Goal: Task Accomplishment & Management: Use online tool/utility

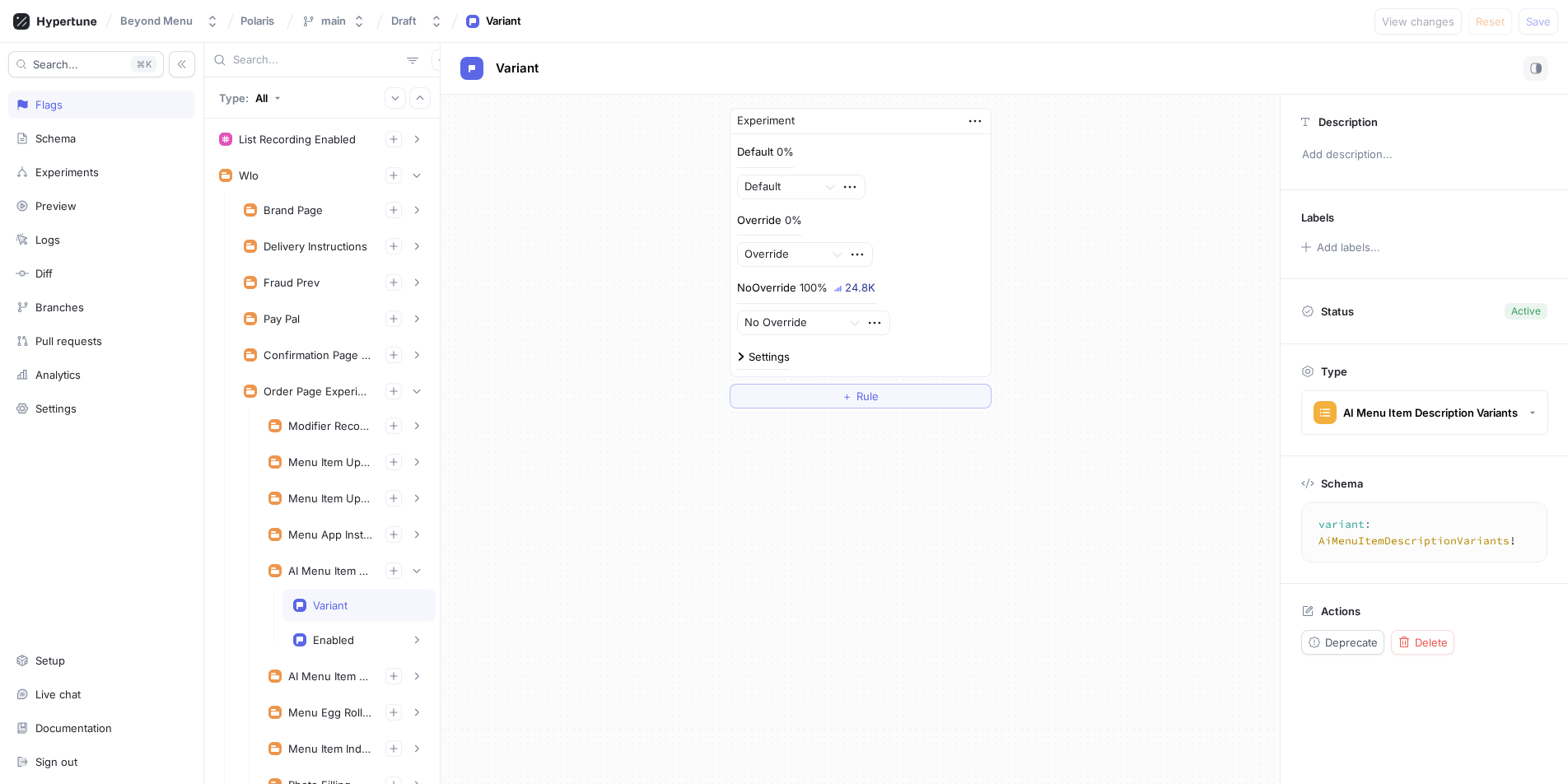
click at [283, 65] on input "text" at bounding box center [317, 59] width 167 height 16
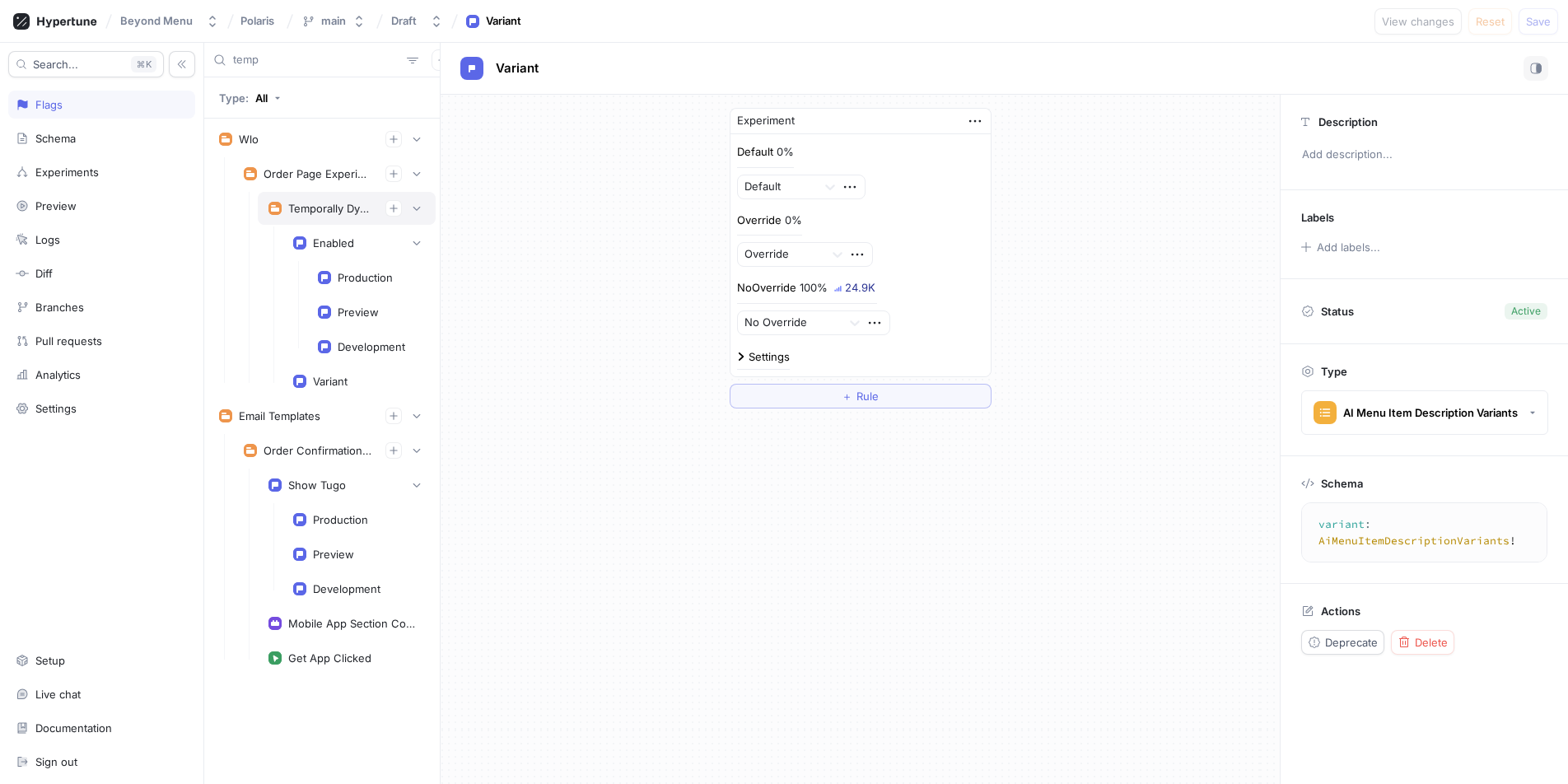
type input "temp"
click at [318, 215] on div "Temporally Dynamic Categories" at bounding box center [347, 208] width 157 height 16
type textarea "temporallyDynamicCategories: TemporallyDynamicCategories!"
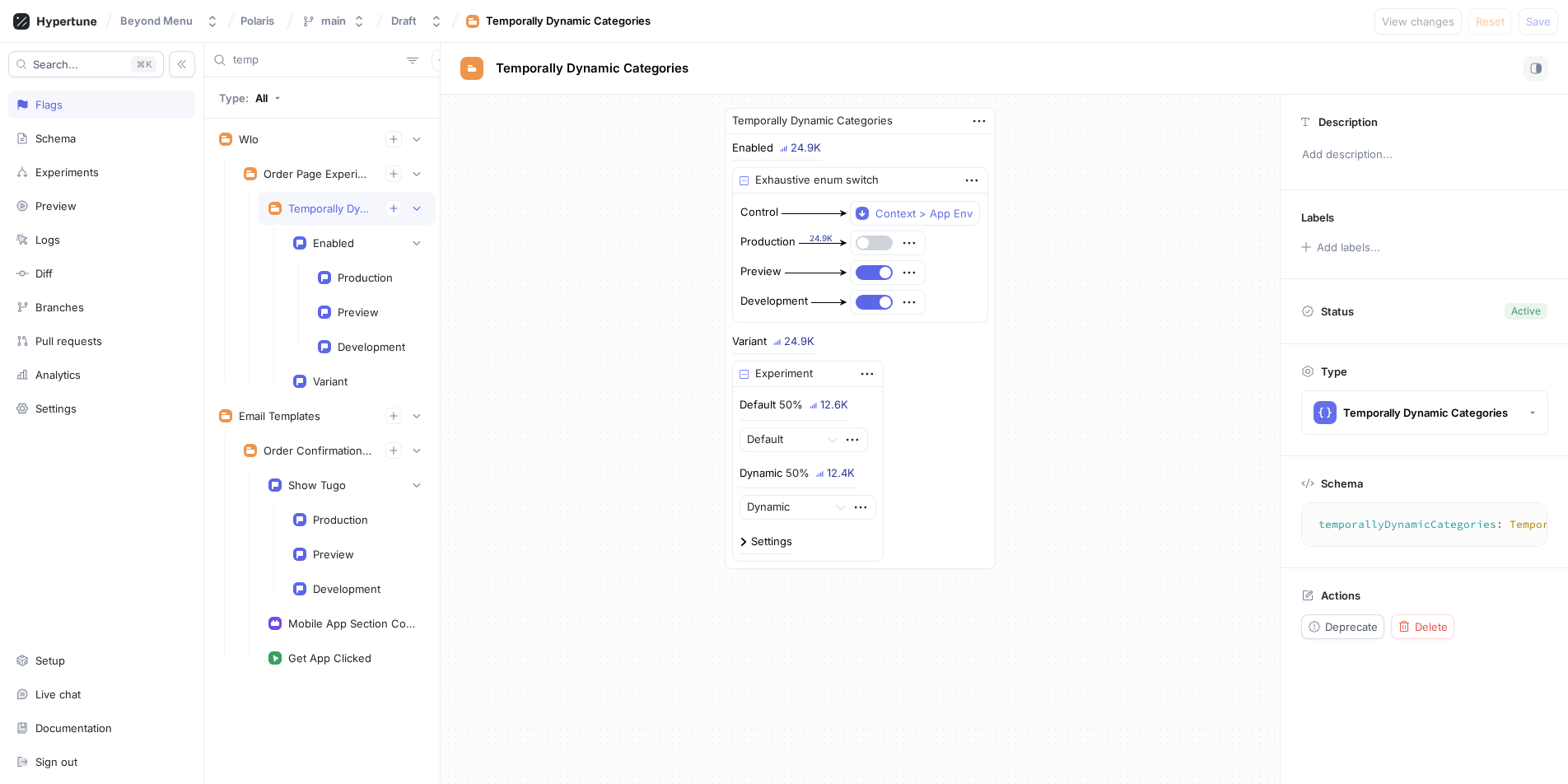
click at [869, 241] on span "button" at bounding box center [862, 242] width 11 height 11
click at [1534, 34] on div "Beyond Menu Polaris main Draft Temporally Dynamic Categories View changes Reset…" at bounding box center [784, 22] width 1568 height 43
click at [1537, 24] on span "Save" at bounding box center [1539, 21] width 25 height 9
